Goal: Transaction & Acquisition: Purchase product/service

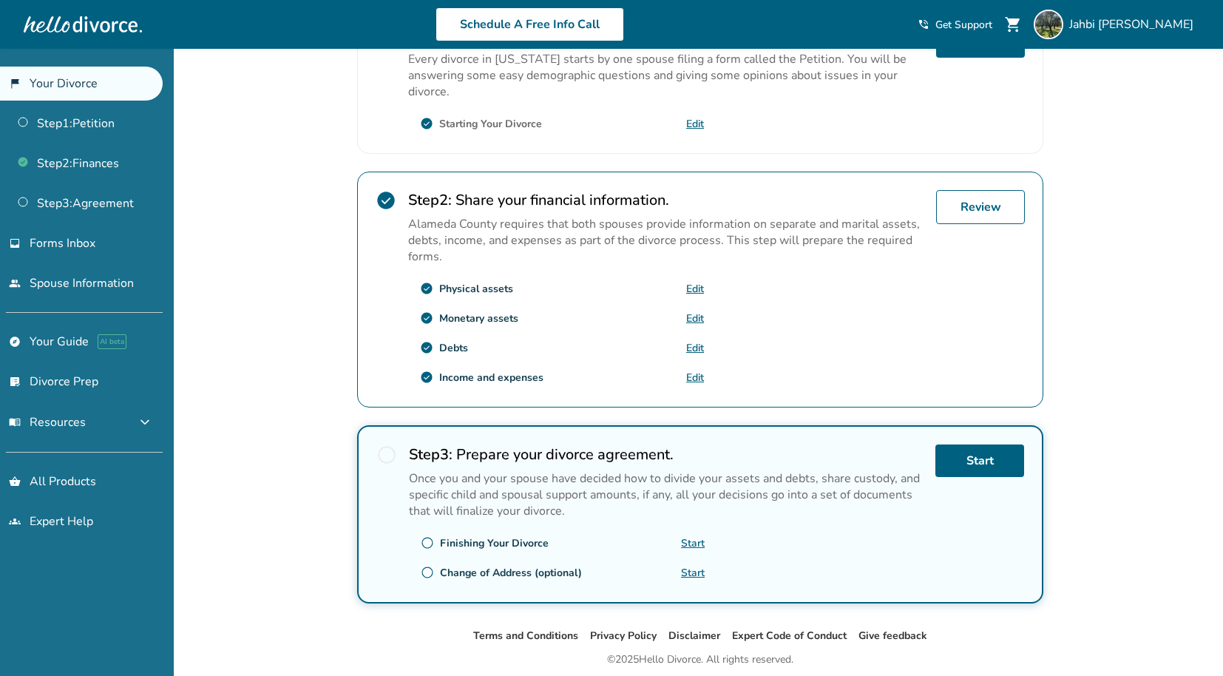
scroll to position [394, 0]
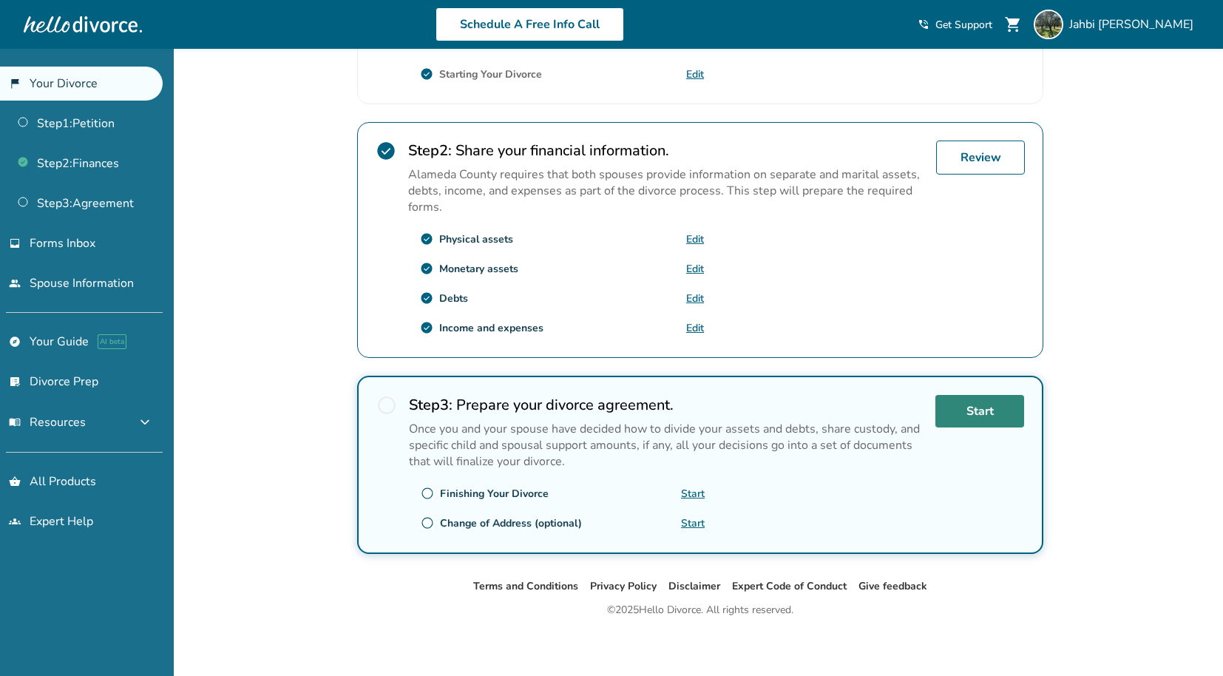
click at [971, 407] on link "Start" at bounding box center [979, 411] width 89 height 33
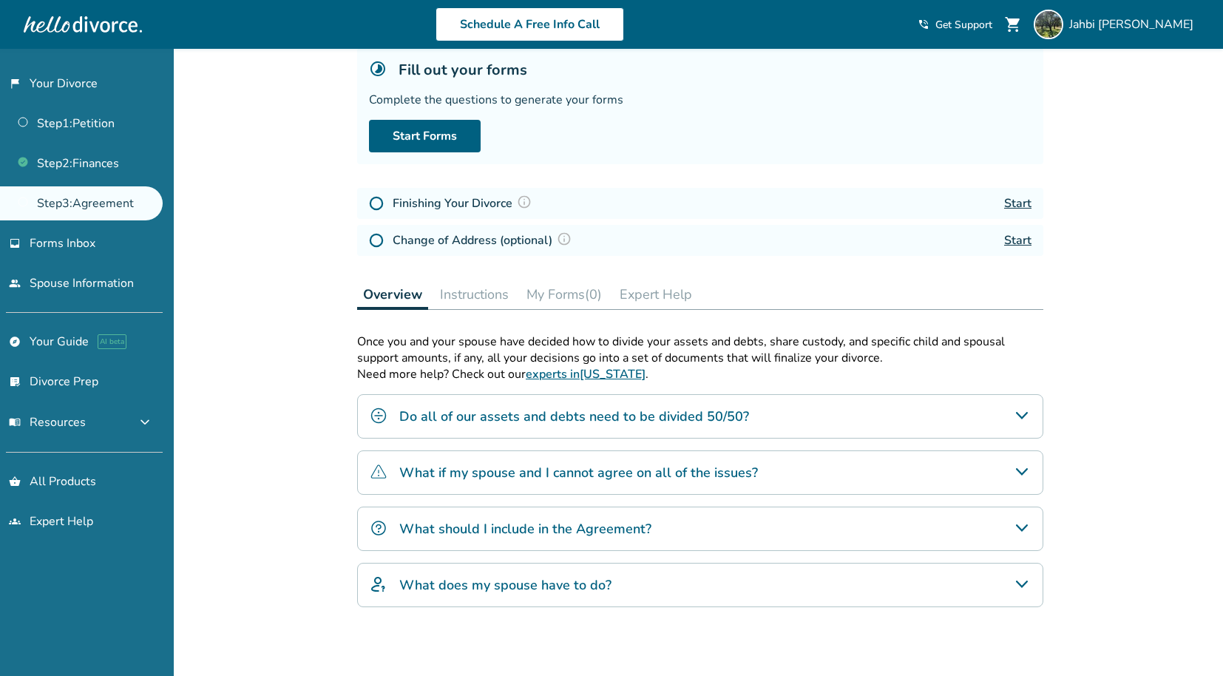
scroll to position [96, 0]
click at [1021, 473] on icon "What if my spouse and I cannot agree on all of the issues?" at bounding box center [1022, 470] width 18 height 18
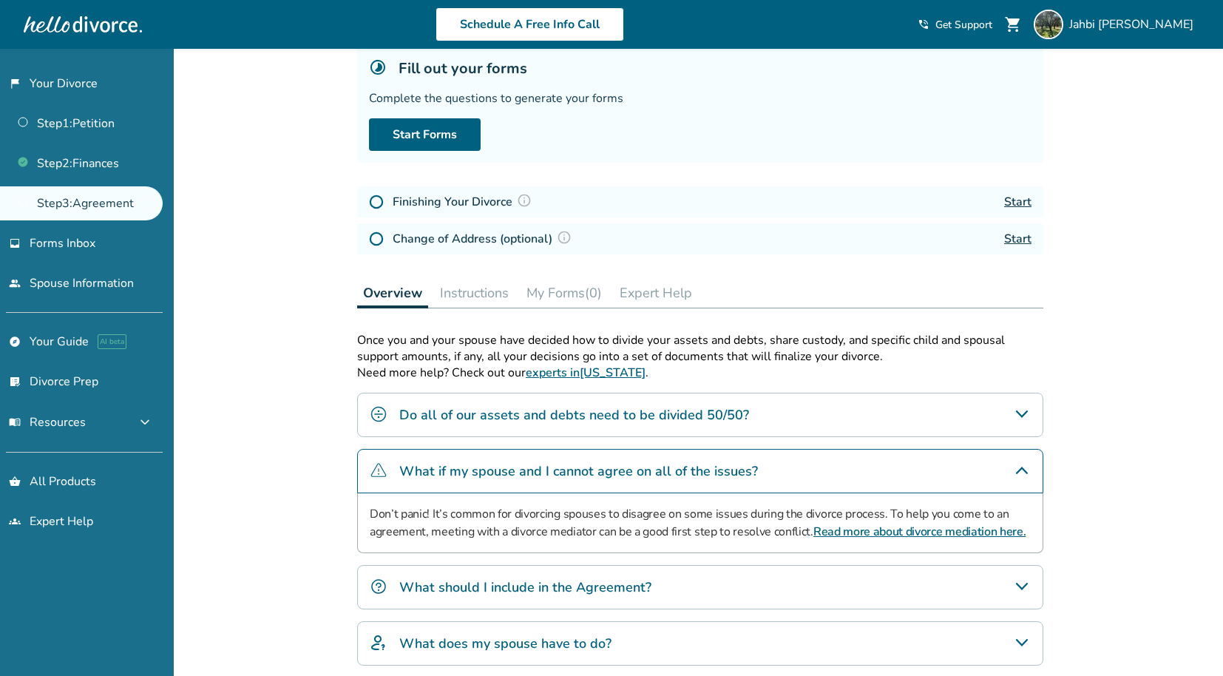
click at [1019, 413] on icon "Do all of our assets and debts need to be divided 50/50?" at bounding box center [1022, 414] width 18 height 18
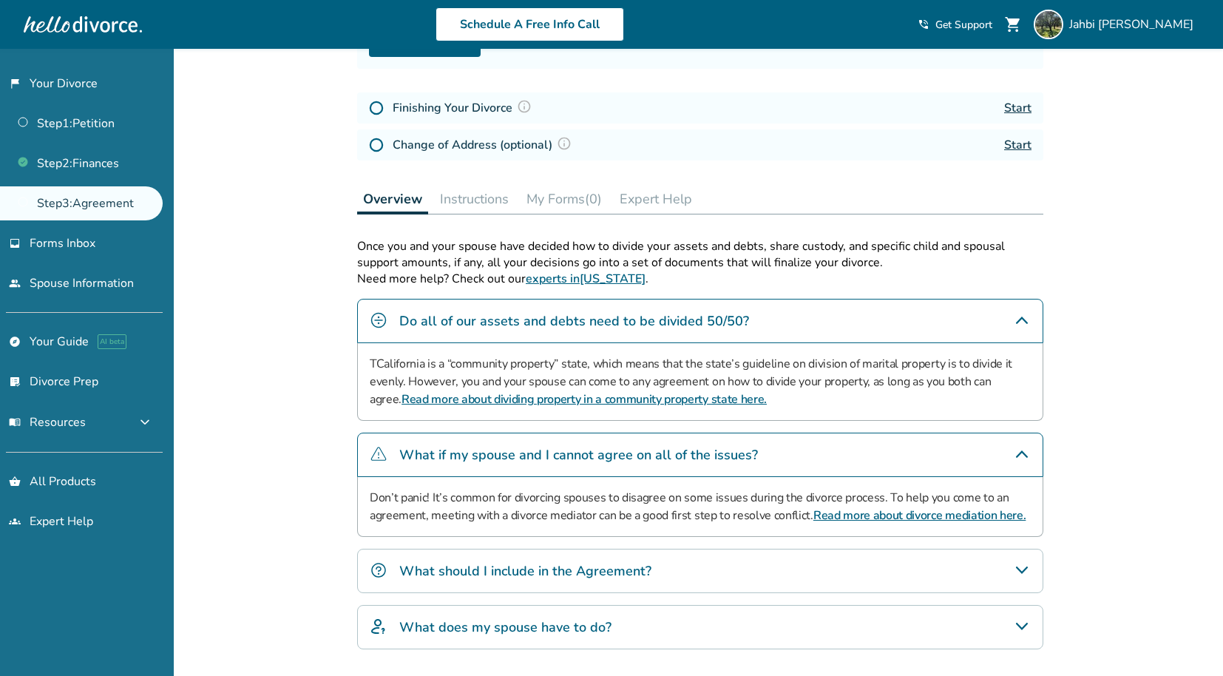
scroll to position [301, 0]
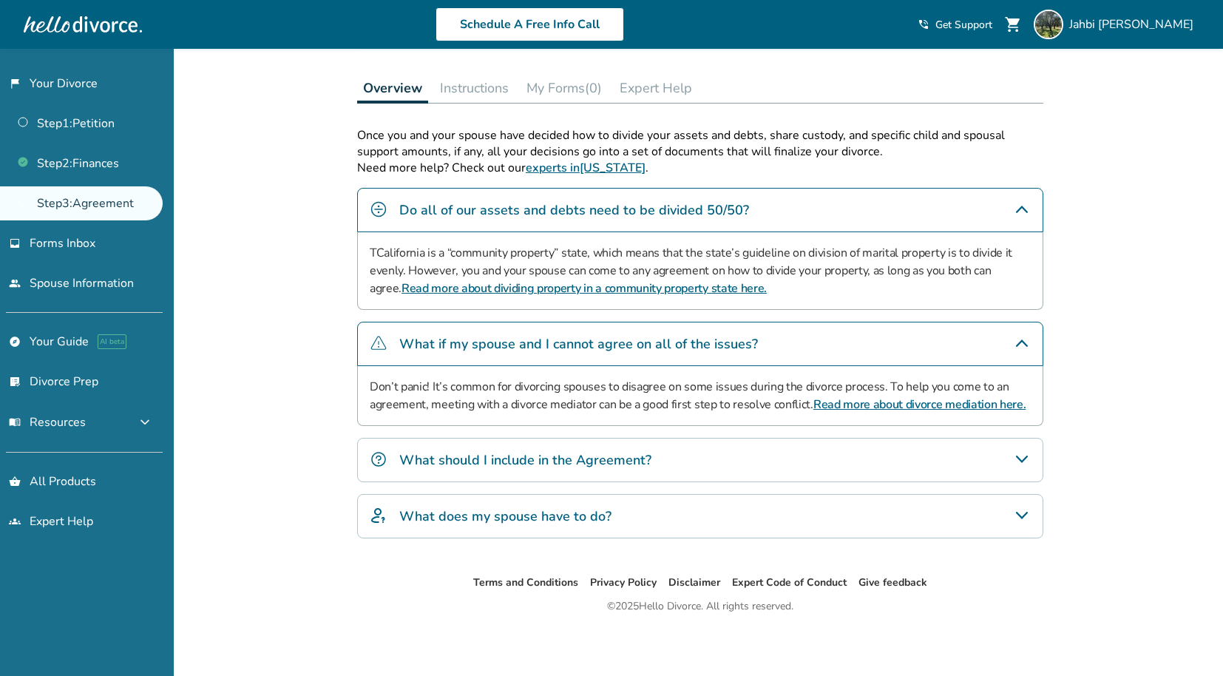
click at [1026, 453] on icon "What should I include in the Agreement?" at bounding box center [1022, 459] width 18 height 18
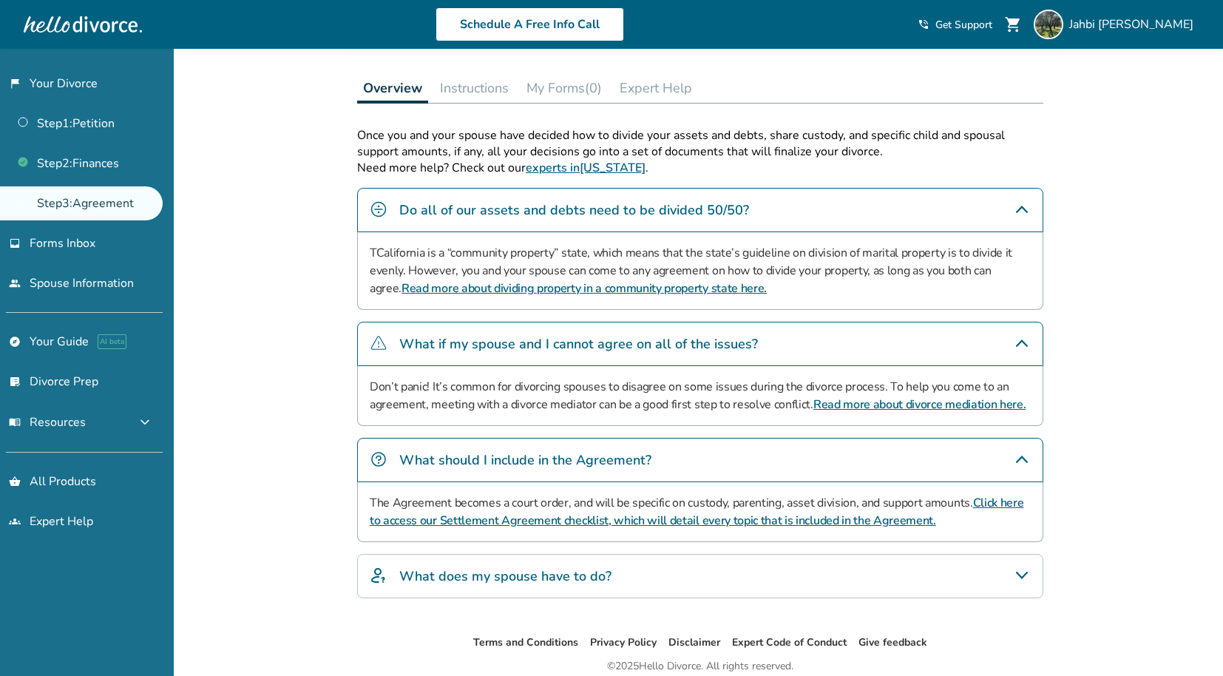
click at [1009, 501] on link "Click here to access our Settlement Agreement checklist, which will detail ever…" at bounding box center [697, 512] width 654 height 34
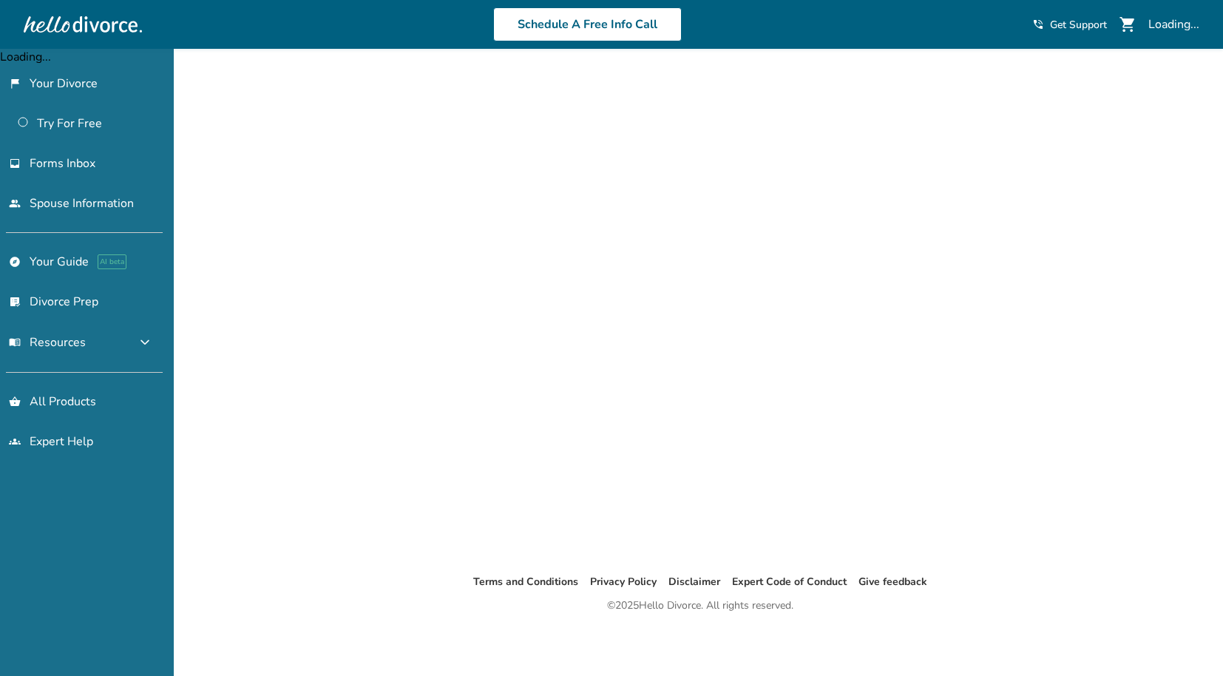
scroll to position [49, 0]
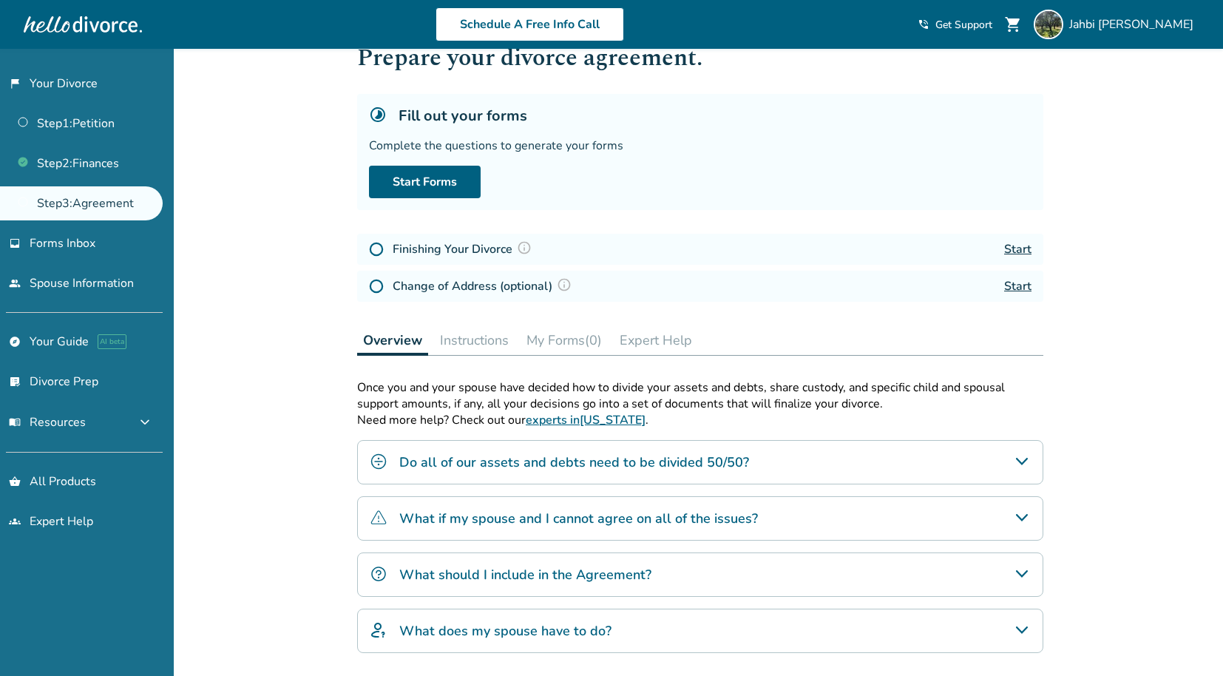
click at [582, 572] on h4 "What should I include in the Agreement?" at bounding box center [525, 574] width 252 height 19
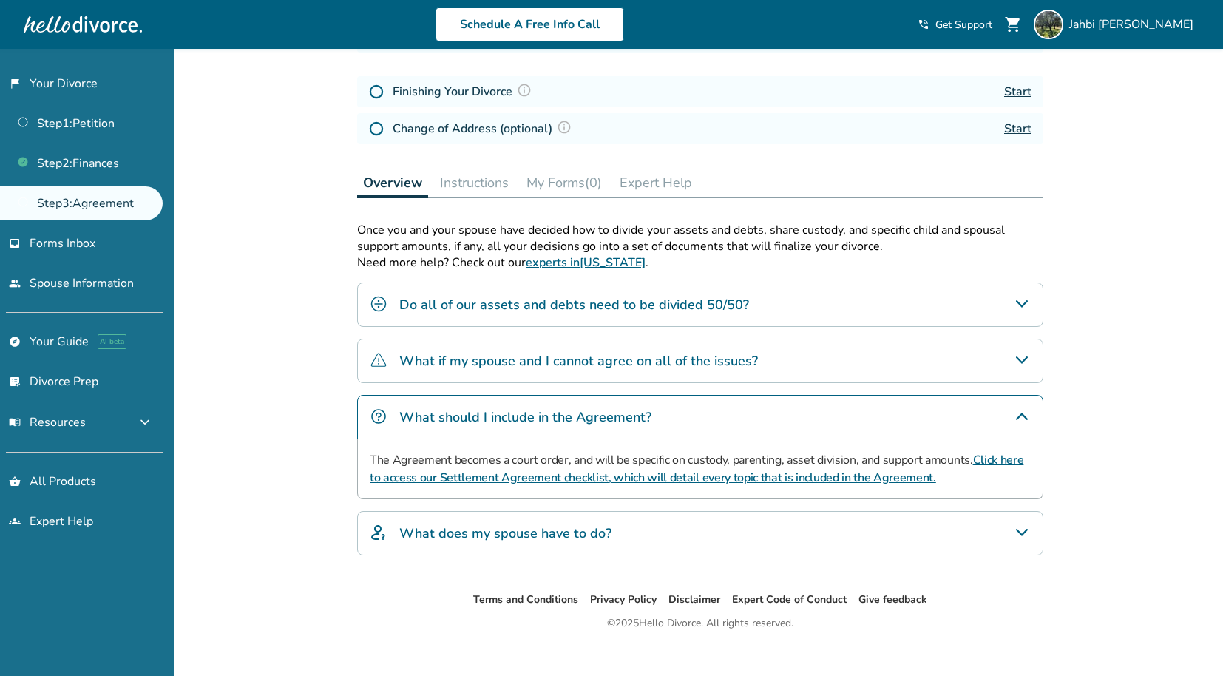
scroll to position [223, 0]
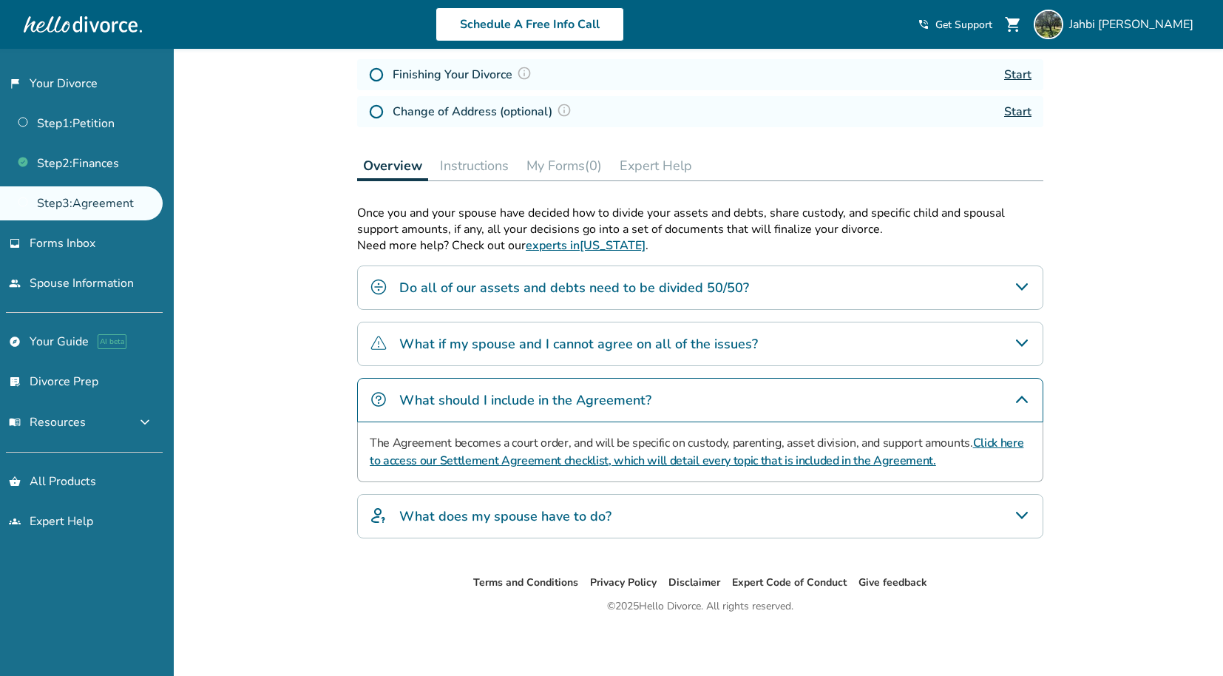
click at [886, 456] on link "Click here to access our Settlement Agreement checklist, which will detail ever…" at bounding box center [697, 452] width 654 height 34
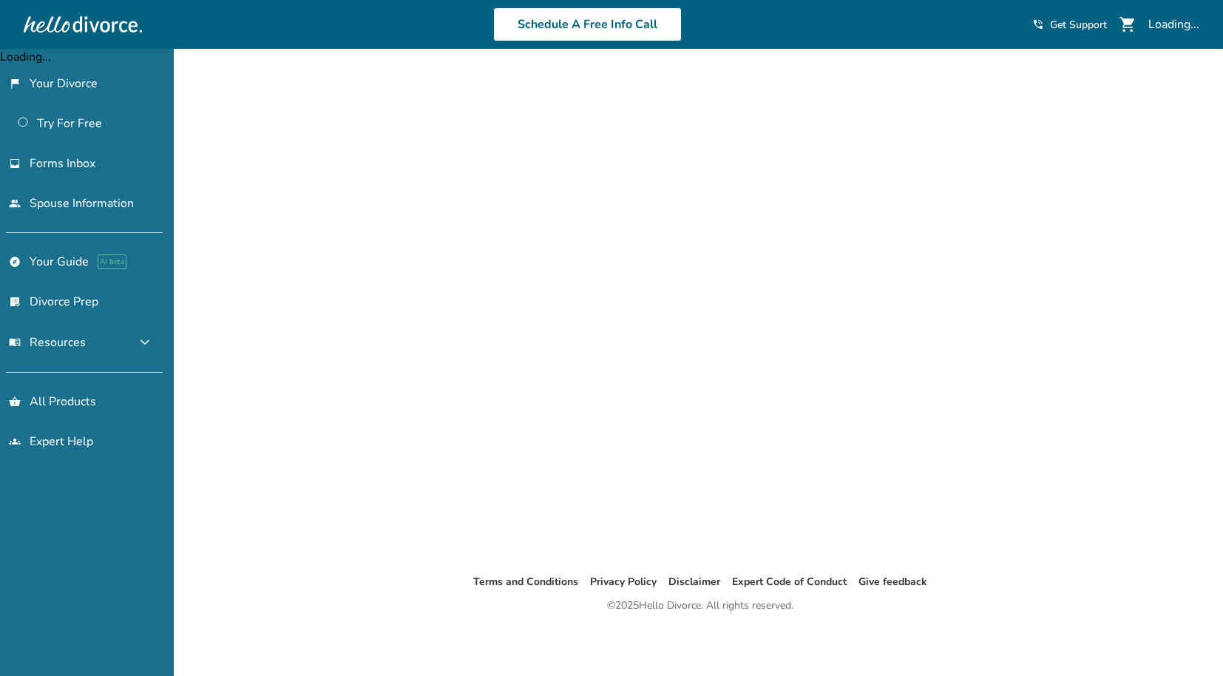
scroll to position [49, 0]
click at [152, 279] on link "explore Your Guide AI beta" at bounding box center [81, 262] width 163 height 34
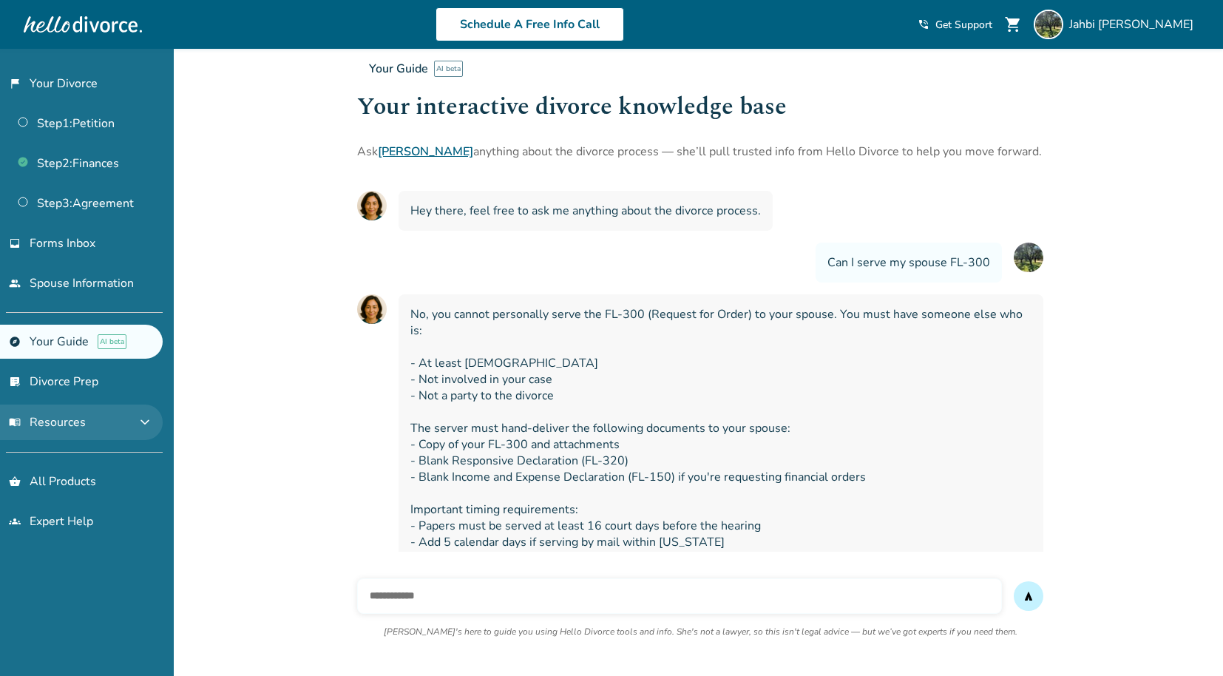
click at [154, 416] on span "expand_more" at bounding box center [145, 422] width 18 height 18
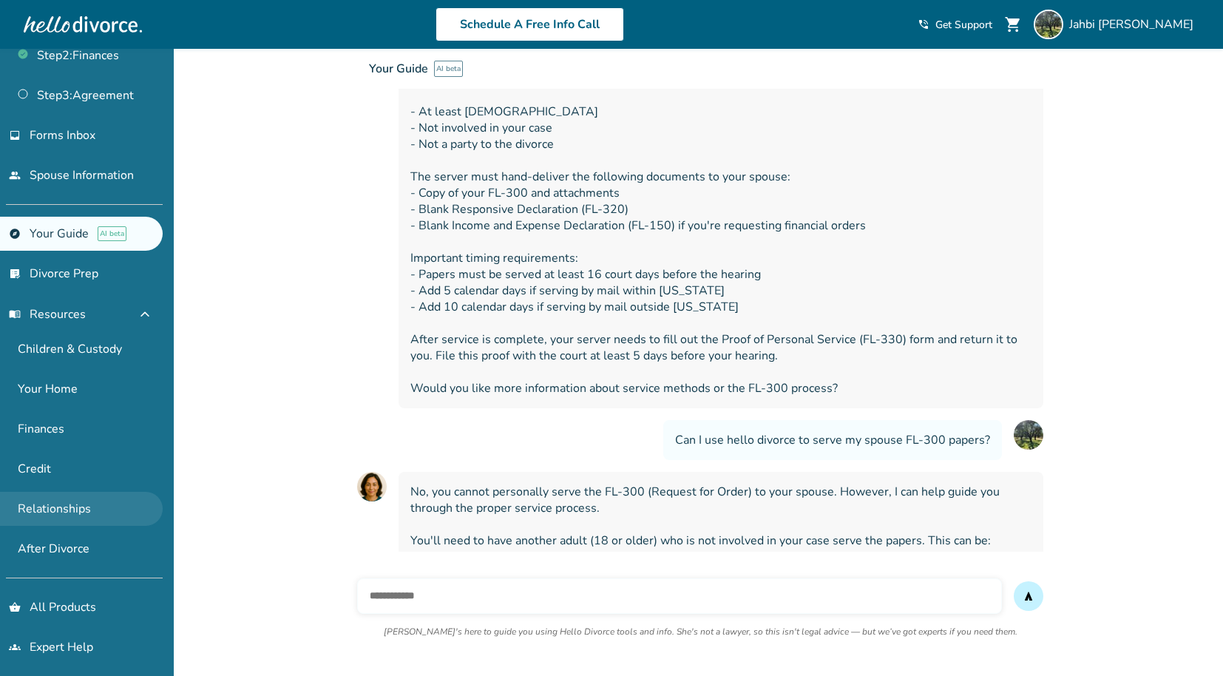
scroll to position [260, 0]
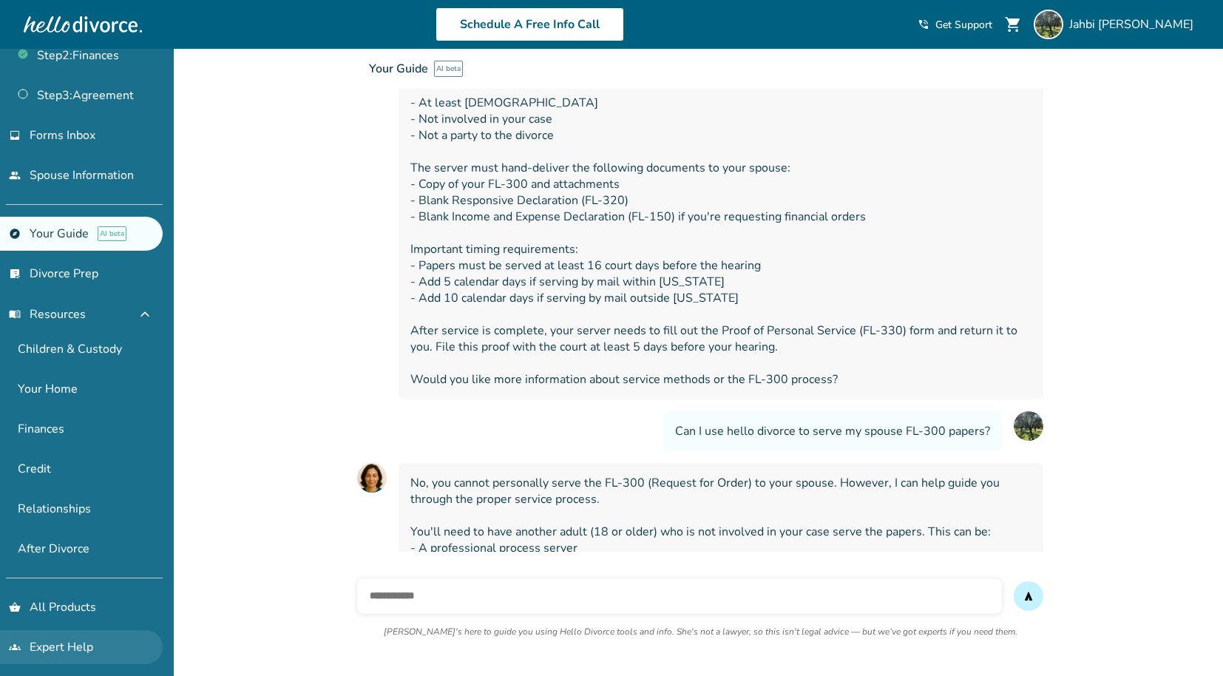
click at [110, 637] on link "groups Expert Help" at bounding box center [81, 647] width 163 height 34
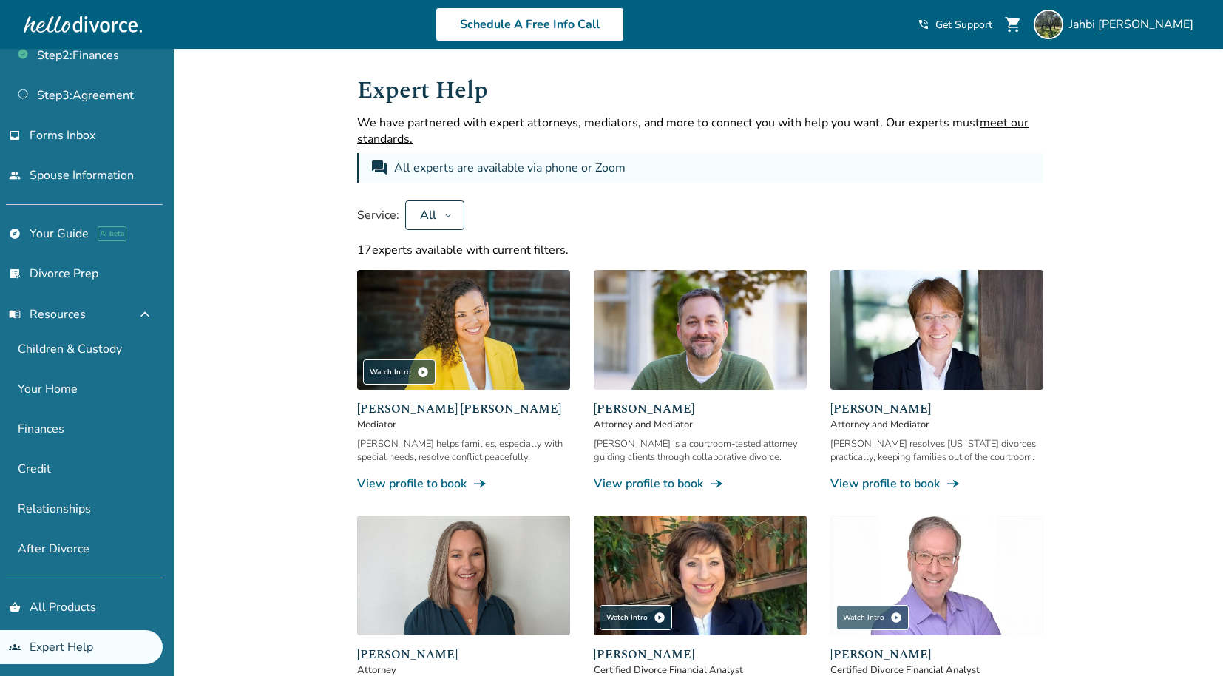
click at [444, 216] on icon at bounding box center [447, 215] width 7 height 12
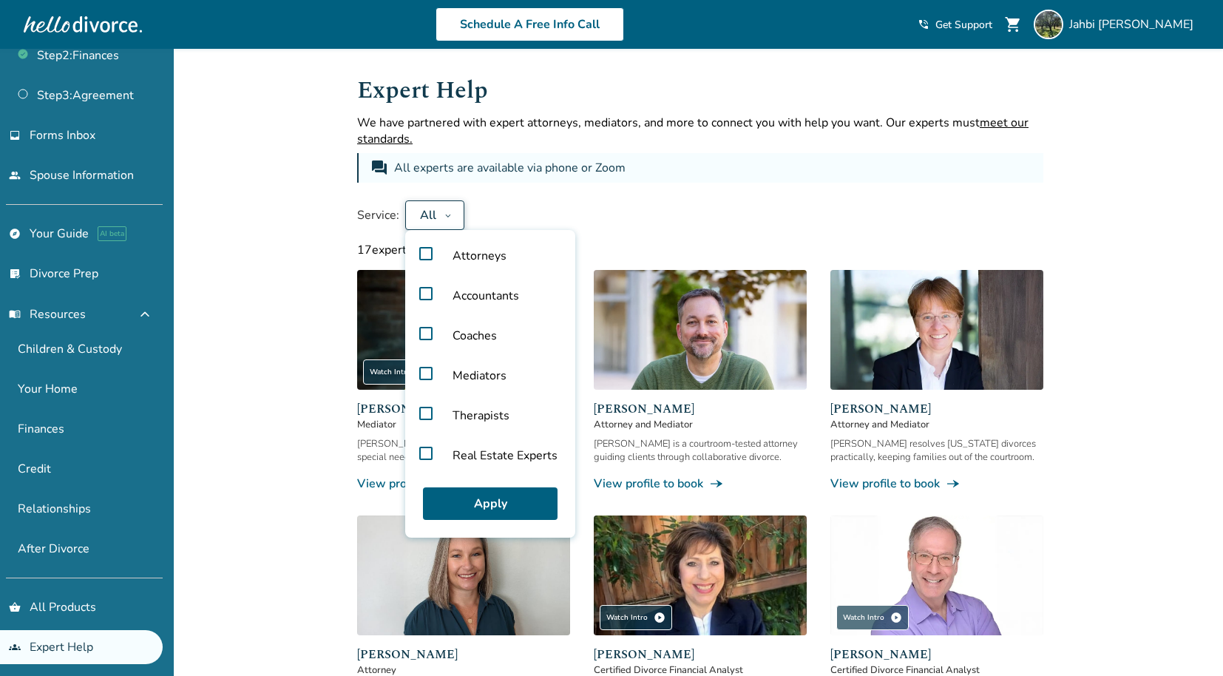
click at [450, 214] on button "All" at bounding box center [434, 215] width 59 height 30
